Goal: Check status: Check status

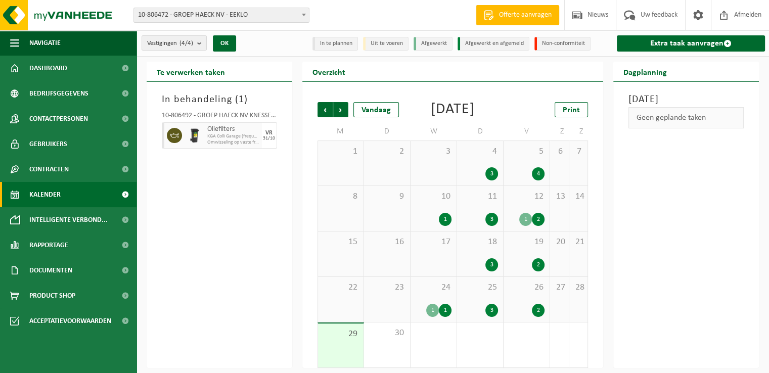
click at [258, 218] on div "In behandeling ( 1 ) 10-806492 - GROEP HAECK NV KNESSELARE - AALTER Oliefilters…" at bounding box center [220, 225] width 146 height 286
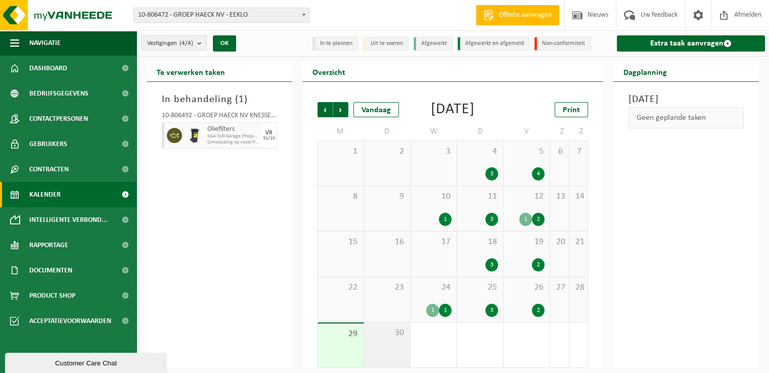
click at [395, 359] on div "30" at bounding box center [387, 345] width 46 height 45
click at [342, 108] on span "Volgende" at bounding box center [340, 109] width 15 height 15
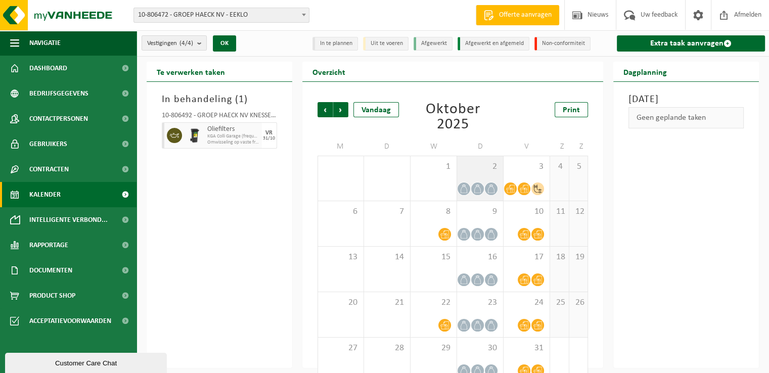
click at [501, 180] on div "2" at bounding box center [480, 178] width 46 height 45
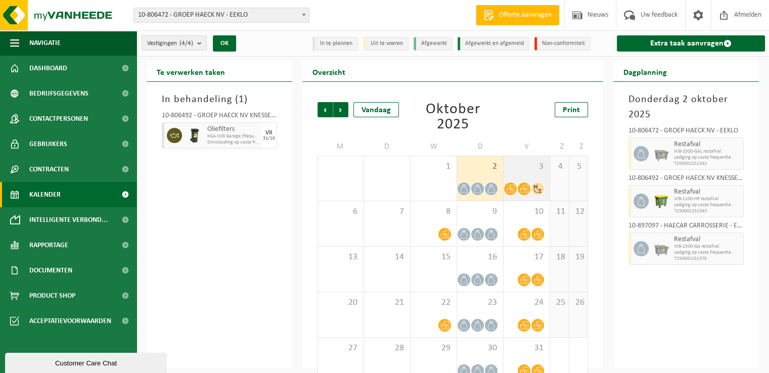
click at [539, 179] on div "3" at bounding box center [527, 178] width 46 height 45
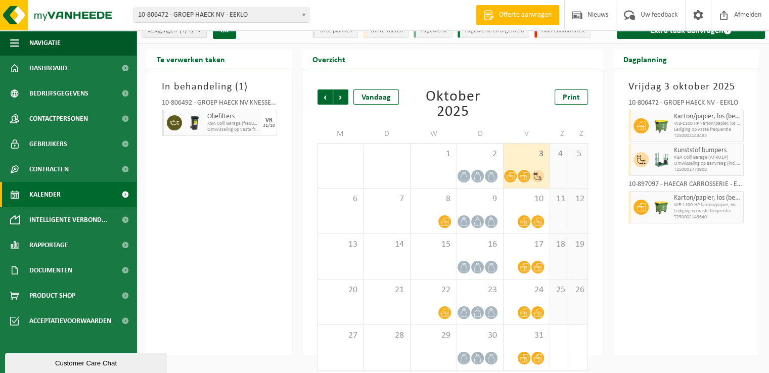
scroll to position [20, 0]
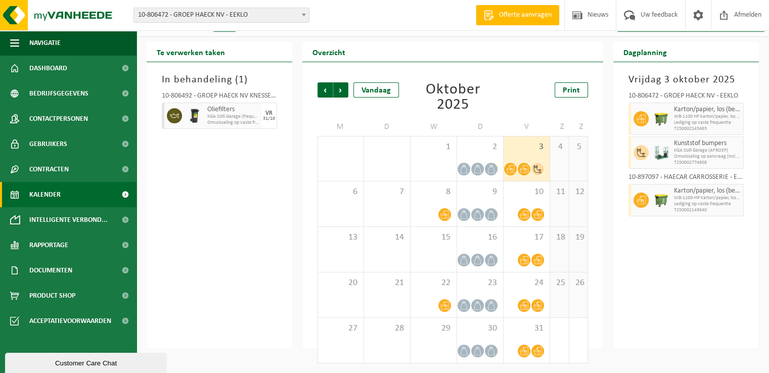
click at [617, 226] on div "[DATE] 10-806472 - GROEP HAECK NV - EEKLO Karton/papier, los (bedrijven) WB-110…" at bounding box center [687, 205] width 146 height 286
click at [469, 150] on span "2" at bounding box center [480, 147] width 36 height 11
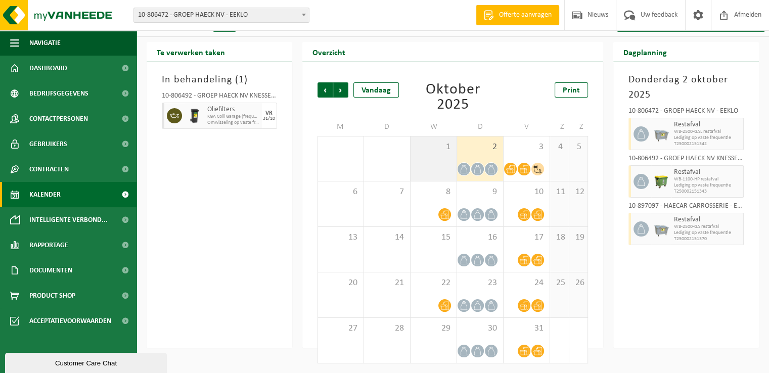
click at [419, 154] on div "1" at bounding box center [434, 159] width 46 height 45
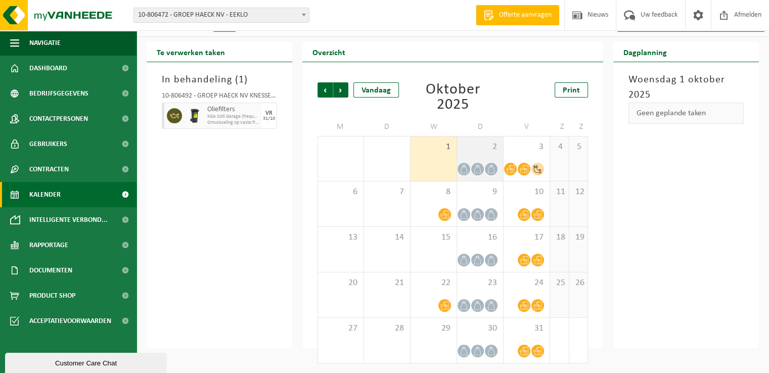
click at [472, 155] on div "2" at bounding box center [480, 159] width 46 height 45
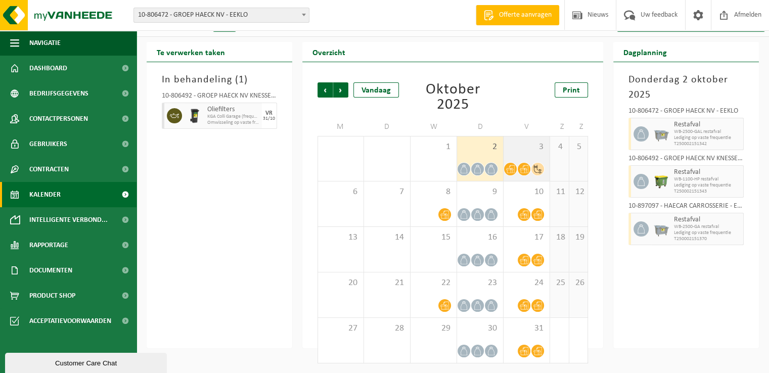
click at [519, 153] on div "3" at bounding box center [527, 159] width 46 height 45
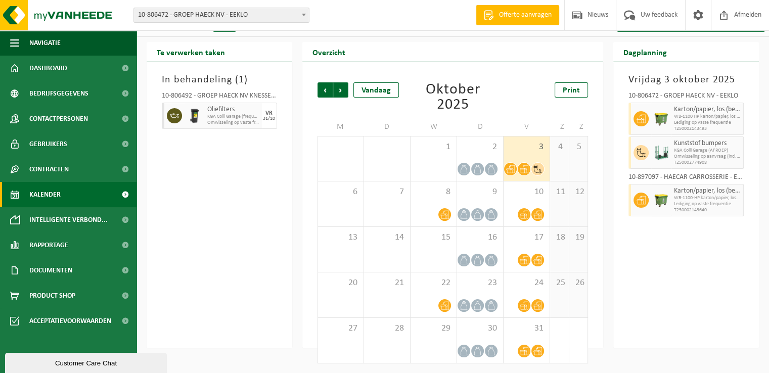
drag, startPoint x: 667, startPoint y: 267, endPoint x: 668, endPoint y: 273, distance: 6.2
click at [667, 268] on div "[DATE] 10-806472 - GROEP HAECK NV - EEKLO Karton/papier, los (bedrijven) WB-110…" at bounding box center [687, 205] width 146 height 286
click at [431, 209] on div at bounding box center [434, 215] width 36 height 14
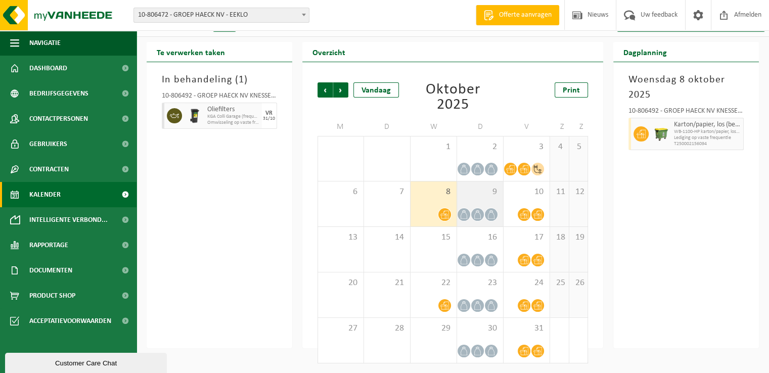
click at [472, 201] on div "9" at bounding box center [480, 204] width 46 height 45
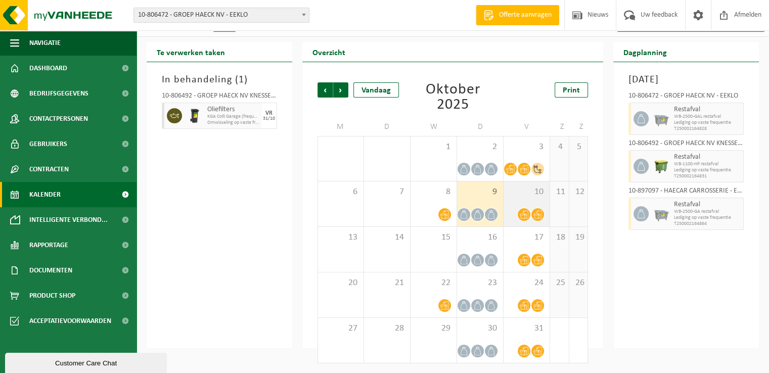
click at [519, 197] on div "10" at bounding box center [527, 204] width 46 height 45
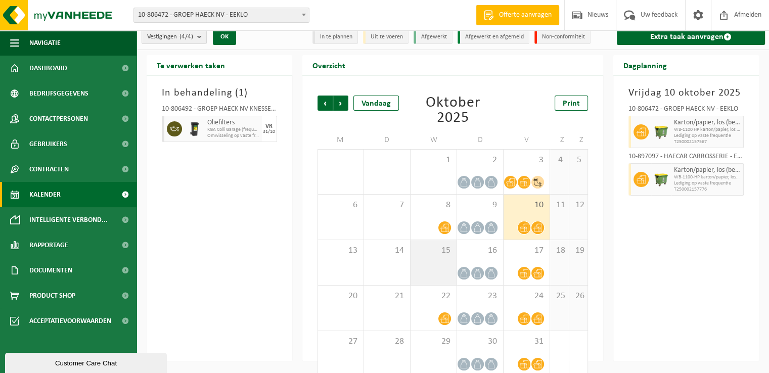
scroll to position [0, 0]
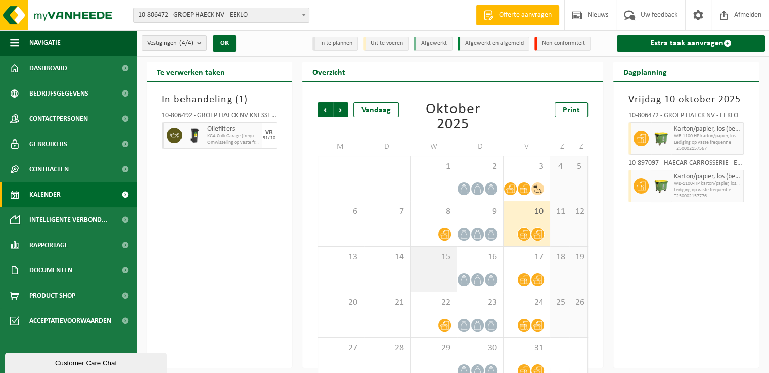
click at [439, 268] on div "15" at bounding box center [434, 269] width 46 height 45
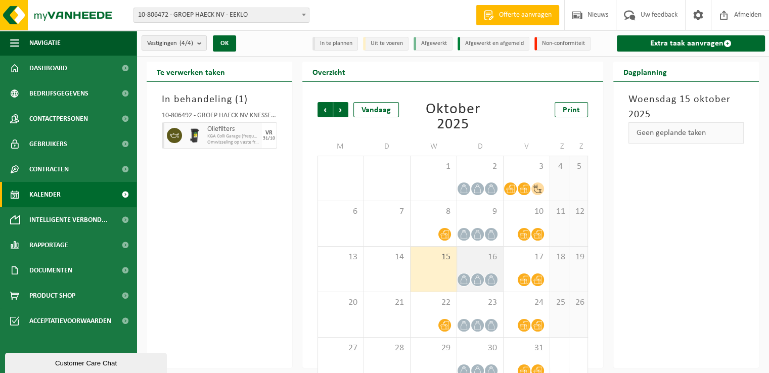
click at [474, 267] on div "16" at bounding box center [480, 269] width 46 height 45
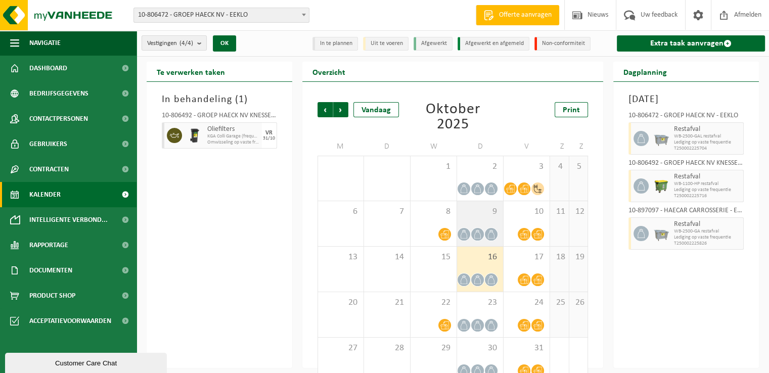
click at [472, 221] on div "9" at bounding box center [480, 223] width 46 height 45
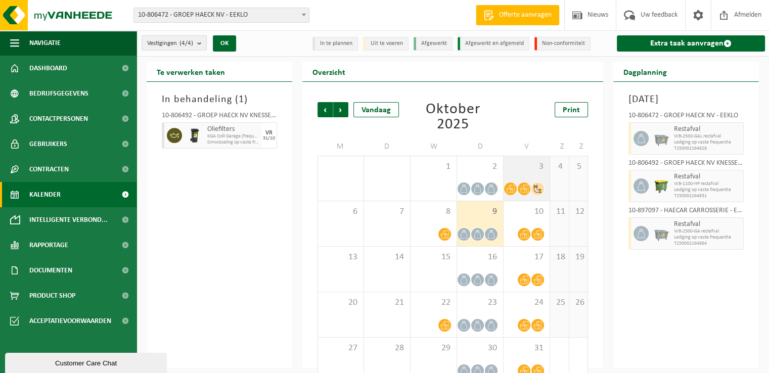
click at [523, 166] on span "3" at bounding box center [527, 166] width 36 height 11
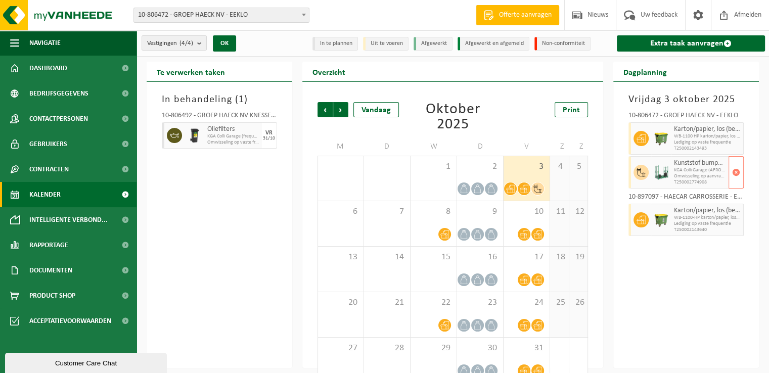
click at [674, 169] on div "Kunststof bumpers KGA Colli Garage (AFROEP) Omwisseling op aanvraag (incl. verw…" at bounding box center [700, 172] width 57 height 32
drag, startPoint x: 636, startPoint y: 166, endPoint x: 714, endPoint y: 186, distance: 80.2
click at [714, 186] on div "Kunststof bumpers KGA Colli Garage (AFROEP) Omwisseling op aanvraag (incl. verw…" at bounding box center [686, 172] width 115 height 32
click at [714, 186] on div "Kunststof bumpers KGA Colli Garage (AFROEP) Omwisseling op aanvraag (incl. verw…" at bounding box center [700, 172] width 57 height 32
drag, startPoint x: 717, startPoint y: 184, endPoint x: 633, endPoint y: 159, distance: 87.6
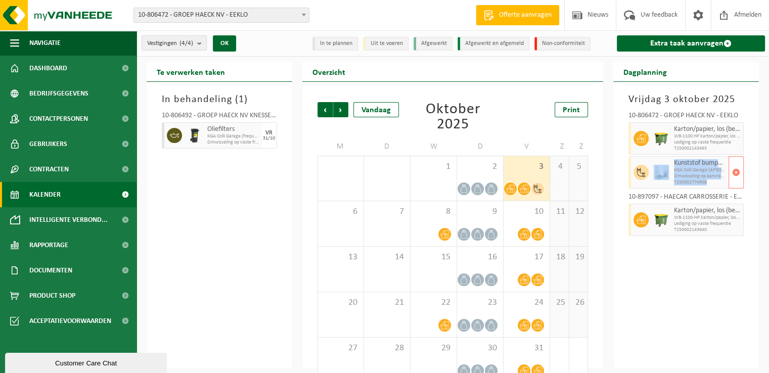
click at [633, 159] on div "Kunststof bumpers KGA Colli Garage (AFROEP) Omwisseling op aanvraag (incl. verw…" at bounding box center [686, 172] width 115 height 32
click at [609, 172] on div "Dagplanning [DATE] 10-806472 - GROEP HAECK NV - EEKLO Karton/papier, los (bedri…" at bounding box center [687, 215] width 156 height 307
click at [257, 268] on div "In behandeling ( 1 ) 10-806492 - GROEP HAECK NV KNESSELARE - AALTER Oliefilters…" at bounding box center [220, 225] width 146 height 286
click at [345, 107] on span "Volgende" at bounding box center [340, 109] width 15 height 15
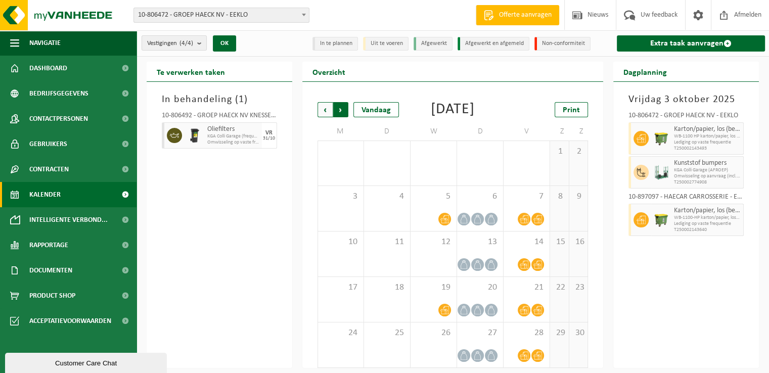
click at [324, 114] on span "Vorige" at bounding box center [325, 109] width 15 height 15
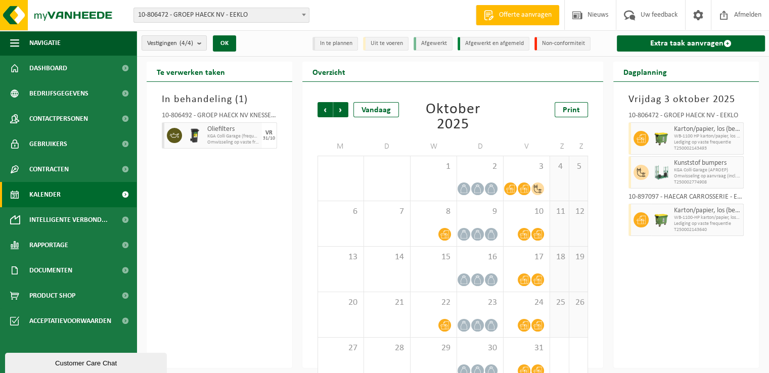
click at [255, 227] on div "In behandeling ( 1 ) 10-806492 - GROEP HAECK NV KNESSELARE - AALTER Oliefilters…" at bounding box center [220, 225] width 146 height 286
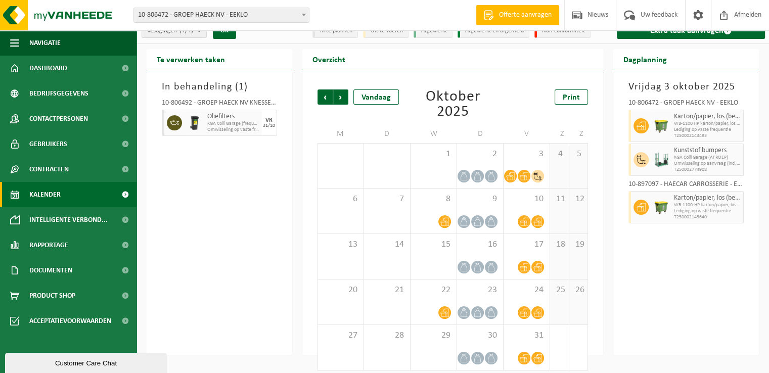
scroll to position [20, 0]
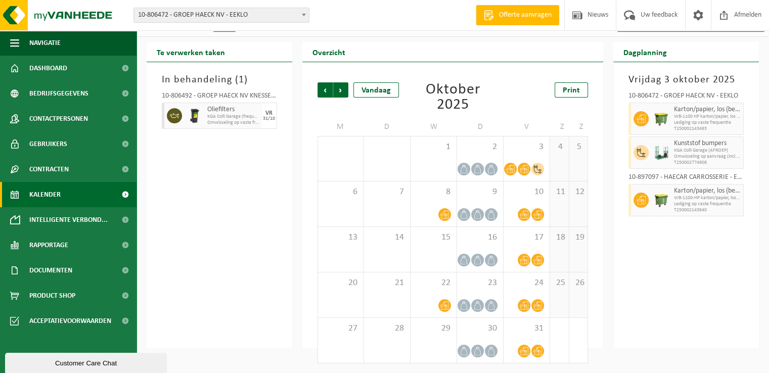
click at [300, 235] on div "Overzicht Vorige Volgende Vandaag [DATE] Print M D W D V Z Z 29 30 1 2 3 4 5 6 …" at bounding box center [453, 195] width 312 height 307
click at [212, 254] on div "In behandeling ( 1 ) 10-806492 - GROEP HAECK NV KNESSELARE - AALTER Oliefilters…" at bounding box center [220, 205] width 146 height 286
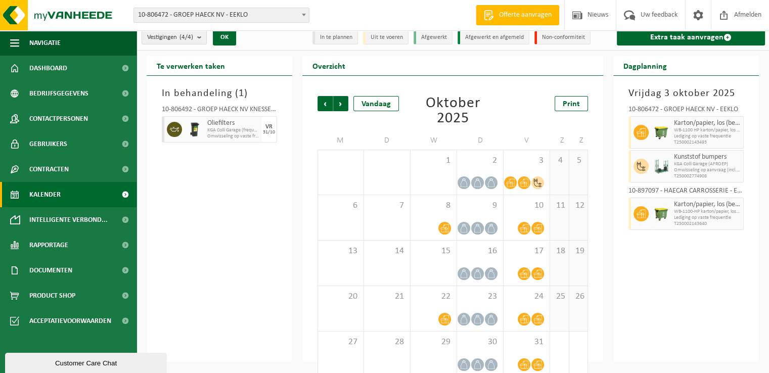
scroll to position [0, 0]
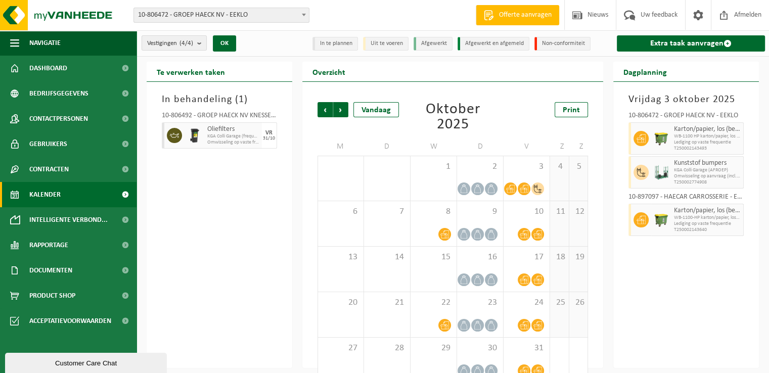
click at [235, 240] on div "In behandeling ( 1 ) 10-806492 - GROEP HAECK NV KNESSELARE - AALTER Oliefilters…" at bounding box center [220, 225] width 146 height 286
click at [310, 241] on div "Vorige Volgende Vandaag [DATE] Print M D W D V Z Z 29 30 1 2 3 4 5 6 7 8 9 10 1…" at bounding box center [452, 225] width 301 height 286
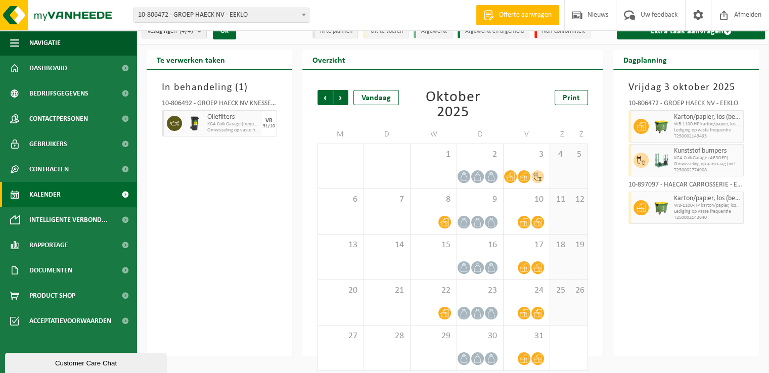
scroll to position [20, 0]
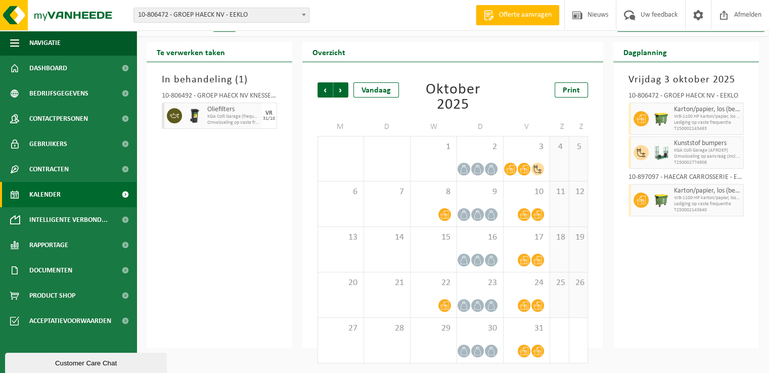
click at [296, 245] on div "Te verwerken taken In behandeling ( 1 ) 10-806492 - GROEP HAECK NV KNESSELARE -…" at bounding box center [220, 195] width 156 height 307
click at [272, 253] on div "In behandeling ( 1 ) 10-806492 - GROEP HAECK NV KNESSELARE - AALTER Oliefilters…" at bounding box center [220, 205] width 146 height 286
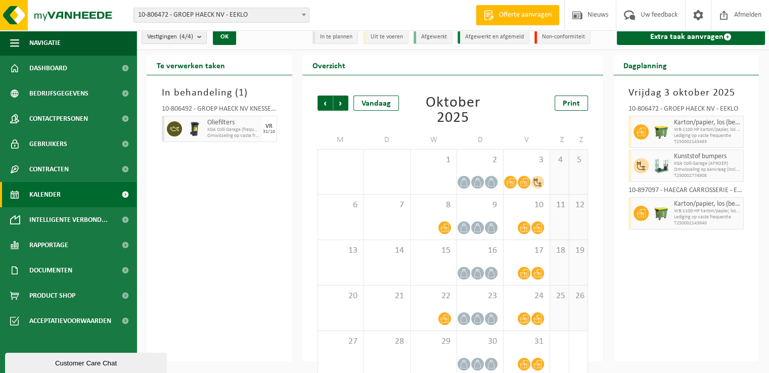
scroll to position [0, 0]
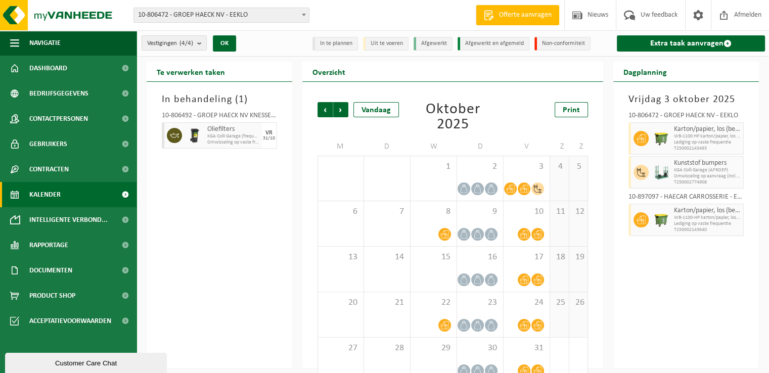
click at [277, 209] on div "In behandeling ( 1 ) 10-806492 - GROEP HAECK NV KNESSELARE - AALTER Oliefilters…" at bounding box center [220, 225] width 146 height 286
click at [38, 194] on span "Kalender" at bounding box center [44, 194] width 31 height 25
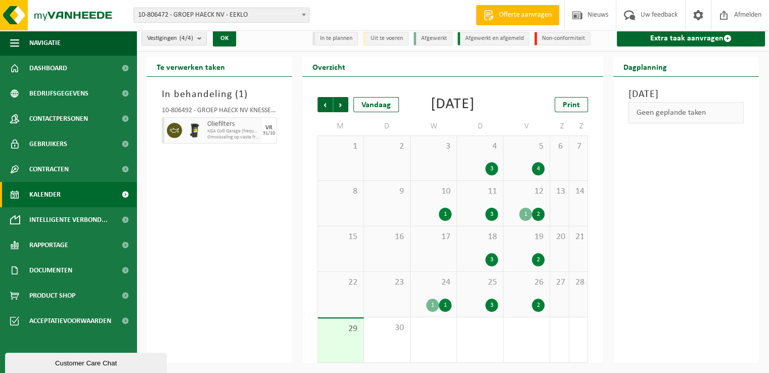
scroll to position [20, 0]
click at [344, 97] on span "Volgende" at bounding box center [340, 104] width 15 height 15
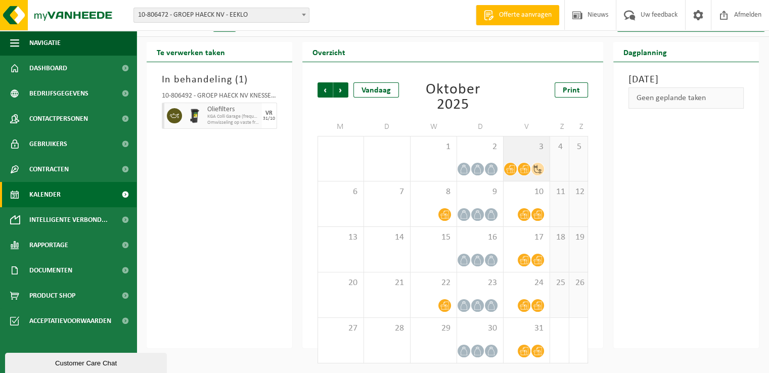
click at [511, 154] on div "3" at bounding box center [527, 159] width 46 height 45
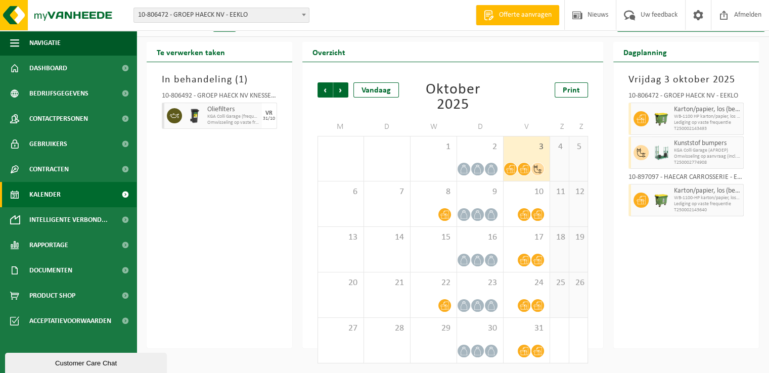
click at [245, 255] on div "In behandeling ( 1 ) 10-806492 - GROEP HAECK NV KNESSELARE - AALTER Oliefilters…" at bounding box center [220, 205] width 146 height 286
click at [625, 313] on div "[DATE] 10-806472 - GROEP HAECK NV - EEKLO Karton/papier, los (bedrijven) WB-110…" at bounding box center [687, 205] width 146 height 286
click at [301, 183] on div "Overzicht Vorige Volgende Vandaag [DATE] Print M D W D V Z Z 29 30 1 2 3 4 5 6 …" at bounding box center [453, 195] width 312 height 307
drag, startPoint x: 203, startPoint y: 241, endPoint x: 309, endPoint y: 138, distance: 148.1
click at [212, 227] on div "In behandeling ( 1 ) 10-806492 - GROEP HAECK NV KNESSELARE - AALTER Oliefilters…" at bounding box center [220, 205] width 146 height 286
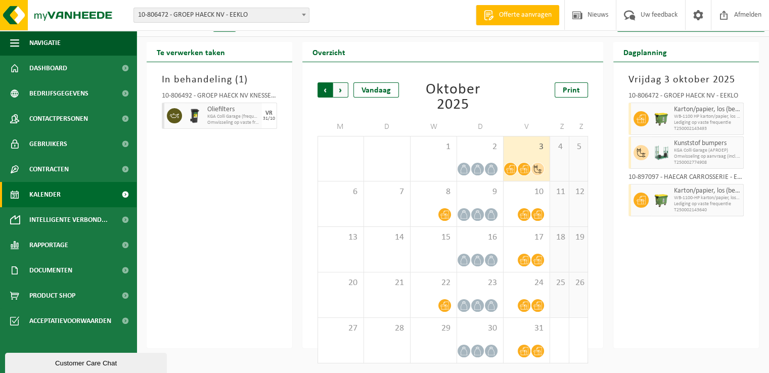
click at [340, 83] on span "Volgende" at bounding box center [340, 89] width 15 height 15
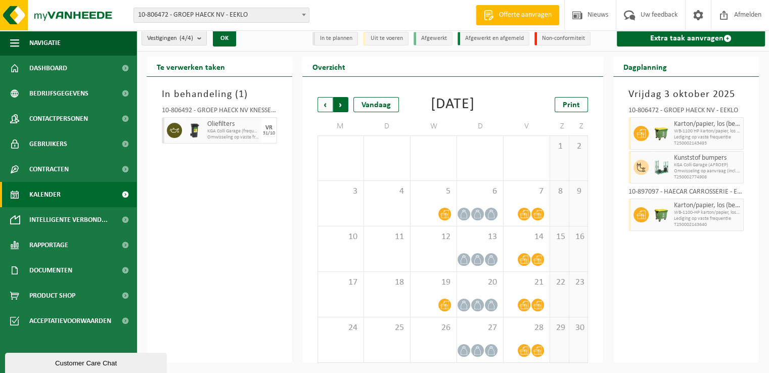
click at [325, 97] on span "Vorige" at bounding box center [325, 104] width 15 height 15
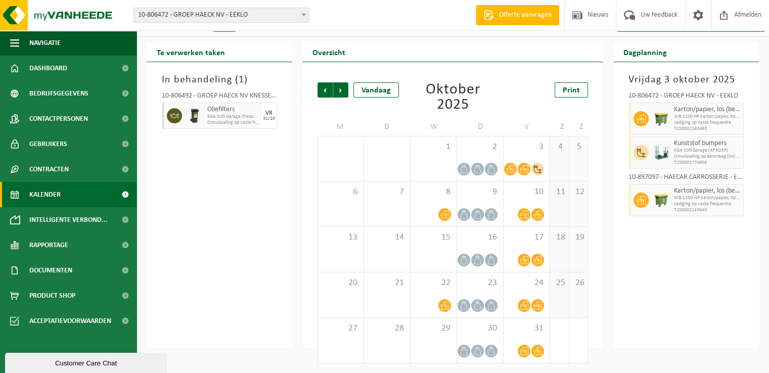
click at [325, 92] on span "Vorige" at bounding box center [325, 89] width 15 height 15
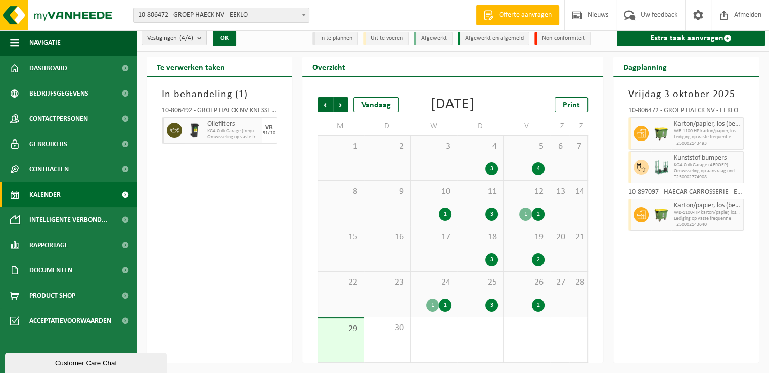
click at [433, 284] on span "24" at bounding box center [434, 282] width 36 height 11
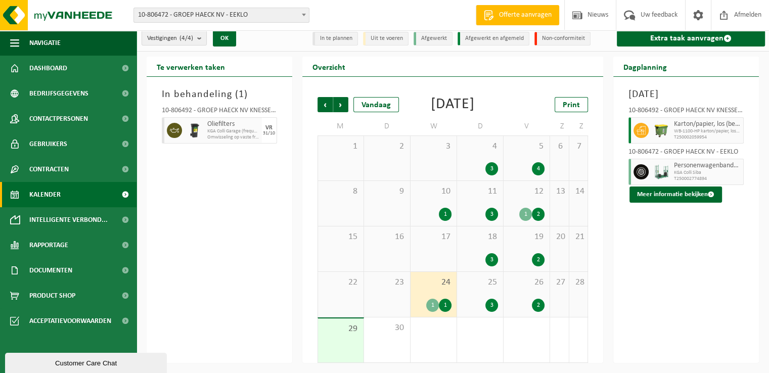
click at [489, 282] on span "25" at bounding box center [480, 282] width 36 height 11
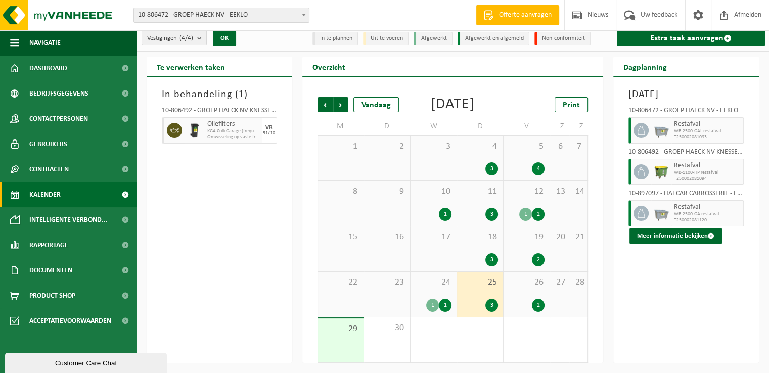
click at [443, 291] on div "24 1 1" at bounding box center [434, 294] width 46 height 45
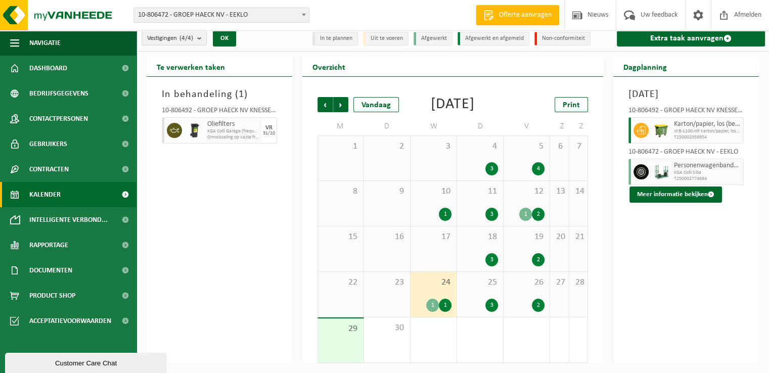
click at [246, 222] on div "In behandeling ( 1 ) 10-806492 - GROEP HAECK NV KNESSELARE - AALTER Oliefilters…" at bounding box center [220, 220] width 146 height 286
click at [421, 282] on span "24" at bounding box center [434, 282] width 36 height 11
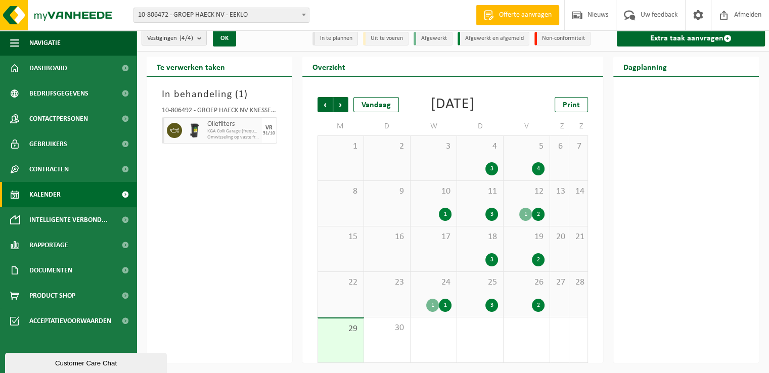
click at [430, 289] on div "24 1 1" at bounding box center [434, 294] width 46 height 45
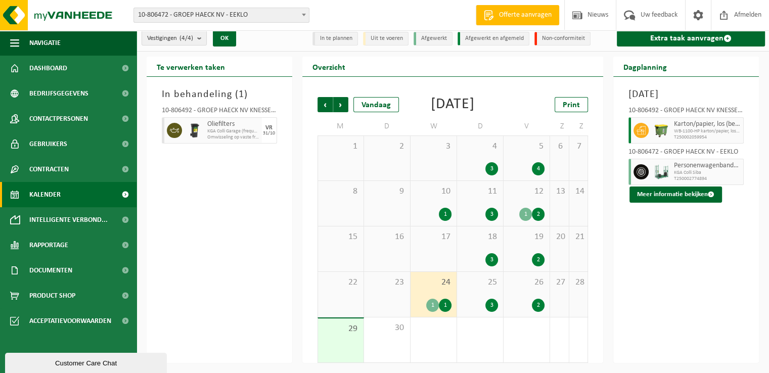
click at [234, 251] on div "In behandeling ( 1 ) 10-806492 - GROEP HAECK NV KNESSELARE - AALTER Oliefilters…" at bounding box center [220, 220] width 146 height 286
click at [235, 241] on div "In behandeling ( 1 ) 10-806492 - GROEP HAECK NV KNESSELARE - AALTER Oliefilters…" at bounding box center [220, 220] width 146 height 286
click at [195, 231] on div "In behandeling ( 1 ) 10-806492 - GROEP HAECK NV KNESSELARE - AALTER Oliefilters…" at bounding box center [220, 220] width 146 height 286
click at [305, 253] on div "Te verwerken taken In behandeling ( 1 ) 10-806492 - GROEP HAECK NV KNESSELARE -…" at bounding box center [453, 210] width 623 height 307
click at [470, 284] on span "25" at bounding box center [480, 282] width 36 height 11
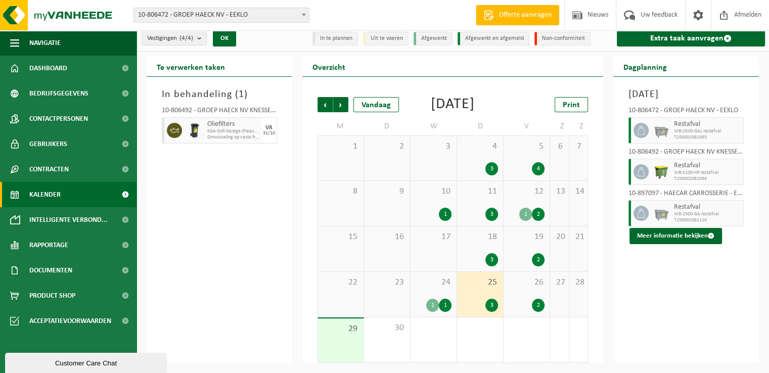
click at [526, 286] on span "26" at bounding box center [527, 282] width 36 height 11
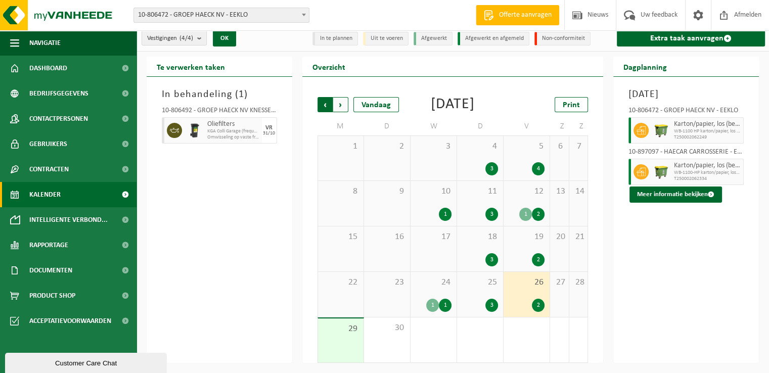
click at [341, 97] on span "Volgende" at bounding box center [340, 104] width 15 height 15
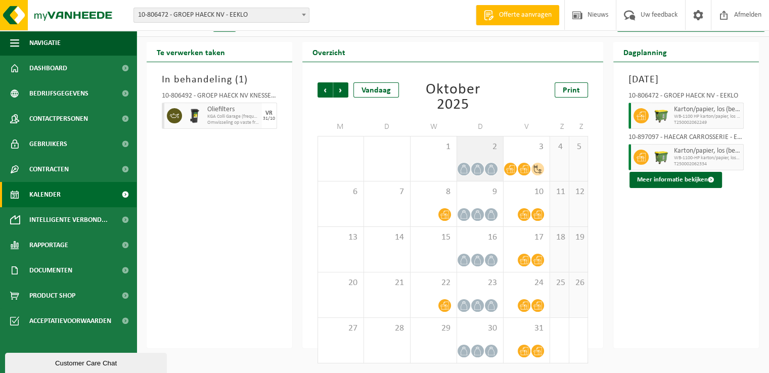
click at [475, 155] on div "2" at bounding box center [480, 159] width 46 height 45
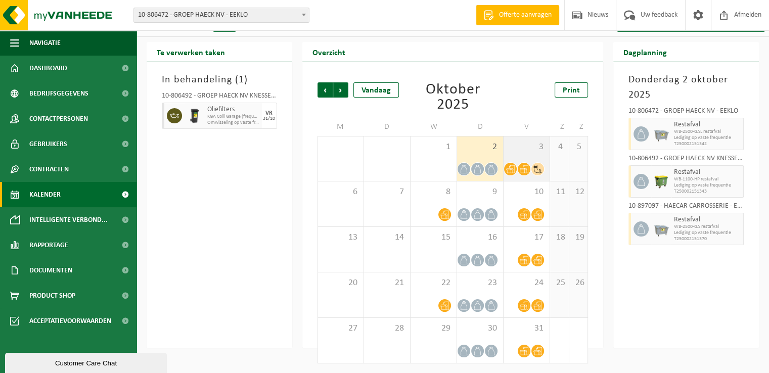
click at [526, 149] on span "3" at bounding box center [527, 147] width 36 height 11
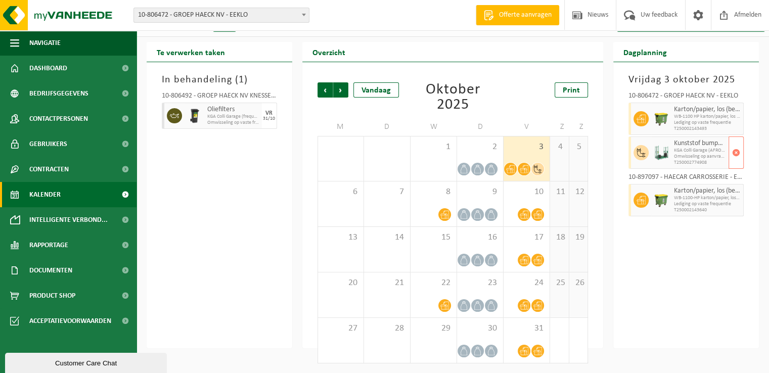
click at [664, 150] on img at bounding box center [661, 152] width 15 height 15
click at [205, 218] on div "In behandeling ( 1 ) 10-806492 - GROEP HAECK NV KNESSELARE - AALTER Oliefilters…" at bounding box center [220, 205] width 146 height 286
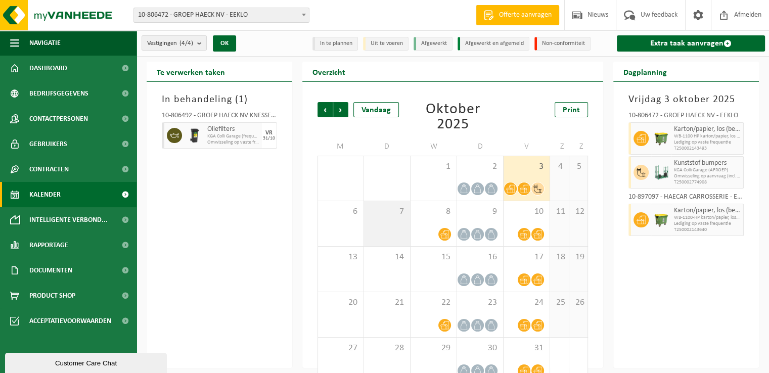
scroll to position [0, 0]
drag, startPoint x: 285, startPoint y: 223, endPoint x: 292, endPoint y: 222, distance: 6.7
click at [287, 222] on div "In behandeling ( 1 ) 10-806492 - GROEP HAECK NV KNESSELARE - AALTER Oliefilters…" at bounding box center [220, 225] width 146 height 286
drag, startPoint x: 277, startPoint y: 258, endPoint x: 284, endPoint y: 252, distance: 9.3
click at [278, 257] on div "In behandeling ( 1 ) 10-806492 - GROEP HAECK NV KNESSELARE - AALTER Oliefilters…" at bounding box center [220, 225] width 146 height 286
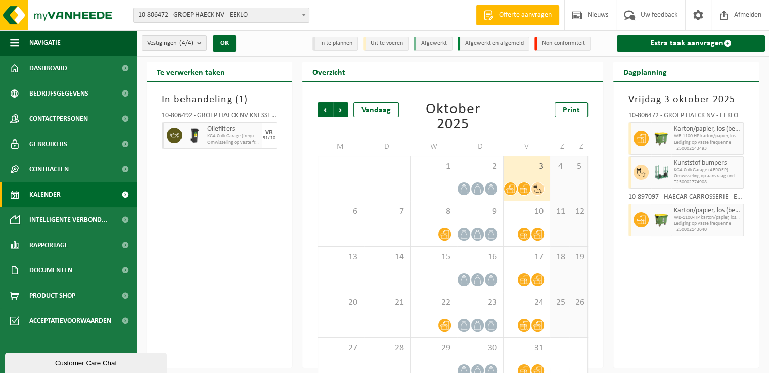
click at [284, 247] on div "In behandeling ( 1 ) 10-806492 - GROEP HAECK NV KNESSELARE - AALTER Oliefilters…" at bounding box center [220, 225] width 146 height 286
click at [232, 222] on div "In behandeling ( 1 ) 10-806492 - GROEP HAECK NV KNESSELARE - AALTER Oliefilters…" at bounding box center [220, 225] width 146 height 286
